Goal: Task Accomplishment & Management: Complete application form

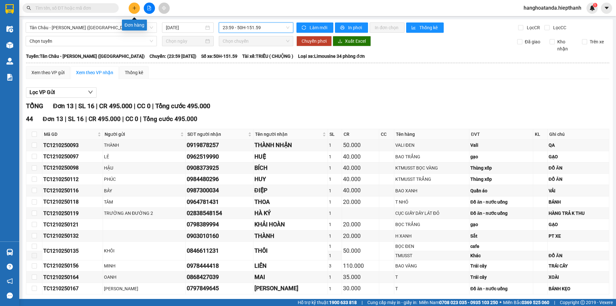
click at [136, 6] on icon "plus" at bounding box center [134, 8] width 4 height 4
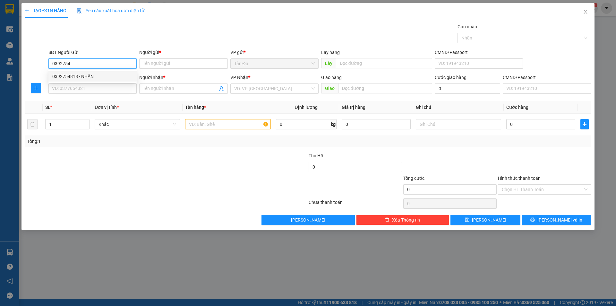
click at [85, 75] on div "0392754818 - NHÂN" at bounding box center [92, 76] width 81 height 7
type input "0392754818"
type input "NHÂN"
type input "0392754818"
click at [109, 88] on input "SĐT Người Nhận *" at bounding box center [92, 88] width 88 height 10
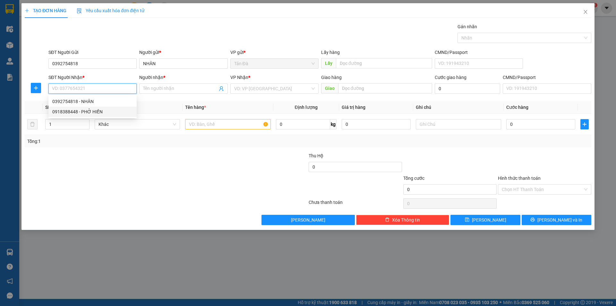
click at [95, 111] on div "0918388448 - PHỞ HIỀN" at bounding box center [92, 111] width 81 height 7
type input "0918388448"
type input "PHỞ HIỀN"
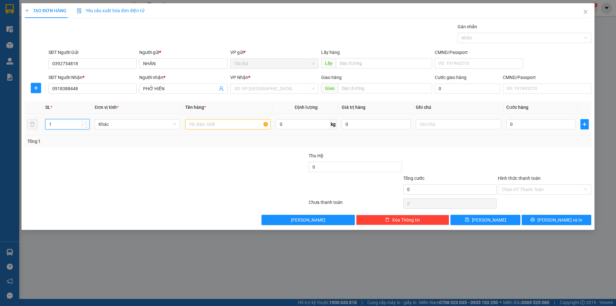
click at [52, 123] on input "1" at bounding box center [68, 124] width 44 height 10
type input "2"
click at [196, 124] on input "text" at bounding box center [227, 124] width 85 height 10
type input "b"
type input "BOC TRANG"
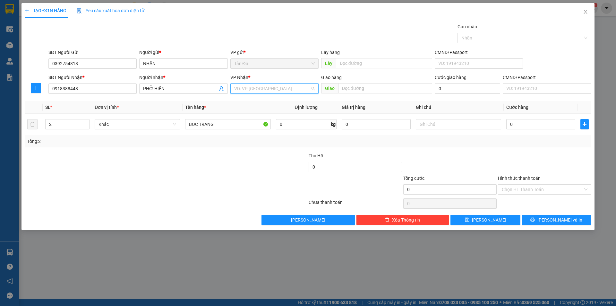
click at [263, 89] on input "search" at bounding box center [272, 89] width 76 height 10
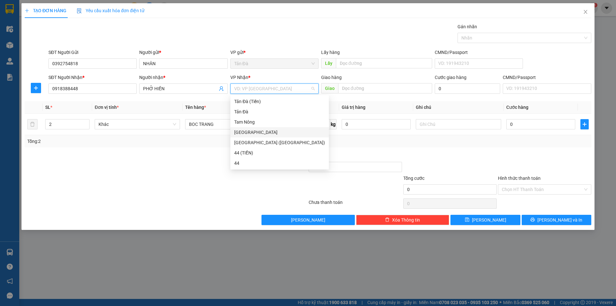
click at [247, 130] on div "[GEOGRAPHIC_DATA]" at bounding box center [279, 132] width 91 height 7
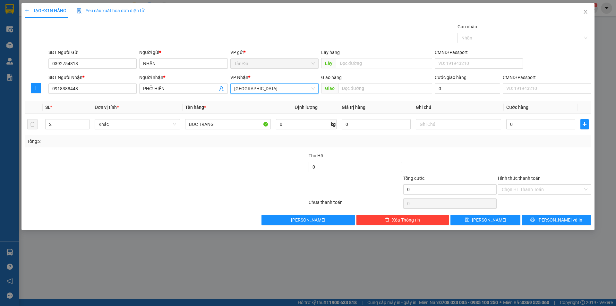
click at [262, 88] on span "[GEOGRAPHIC_DATA]" at bounding box center [274, 89] width 81 height 10
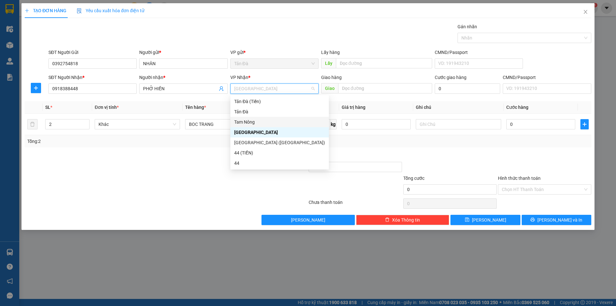
click at [248, 121] on div "Tam Nông" at bounding box center [279, 121] width 91 height 7
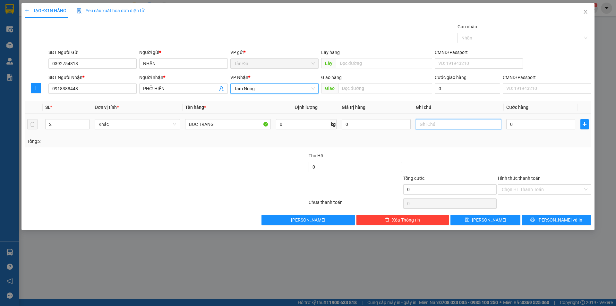
click at [436, 123] on input "text" at bounding box center [458, 124] width 85 height 10
type input "HU MAM + NÔI COM ĐIÊN"
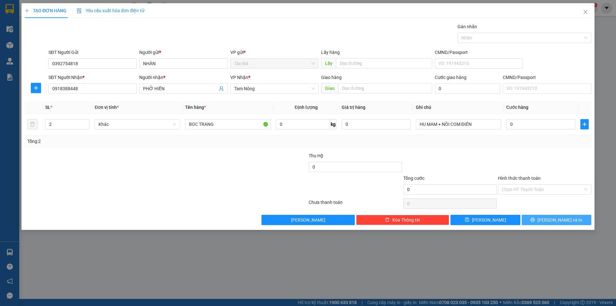
click at [552, 218] on span "[PERSON_NAME] và In" at bounding box center [560, 219] width 45 height 7
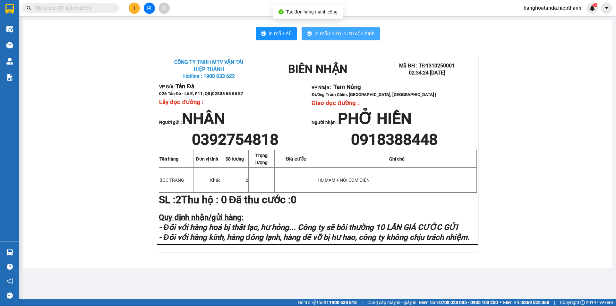
click at [339, 32] on span "In mẫu biên lai tự cấu hình" at bounding box center [345, 34] width 60 height 8
click at [350, 31] on span "In mẫu biên lai tự cấu hình" at bounding box center [345, 34] width 60 height 8
